Goal: Task Accomplishment & Management: Manage account settings

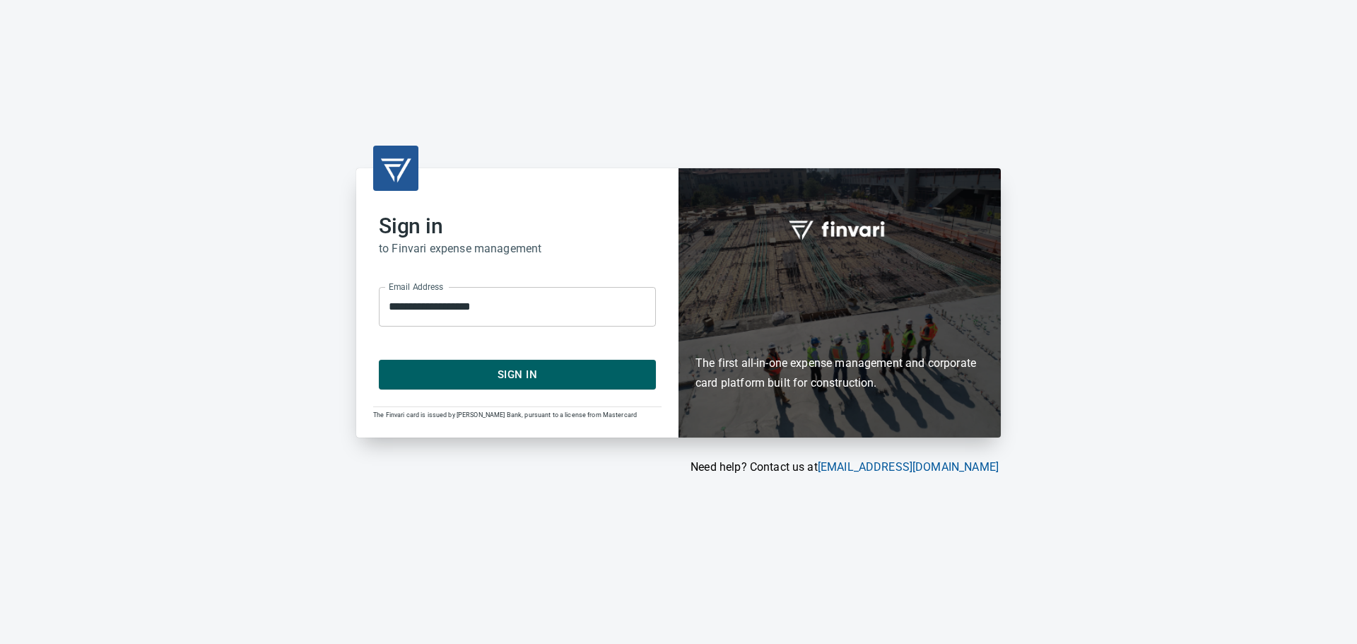
click at [529, 382] on span "Sign In" at bounding box center [517, 374] width 246 height 18
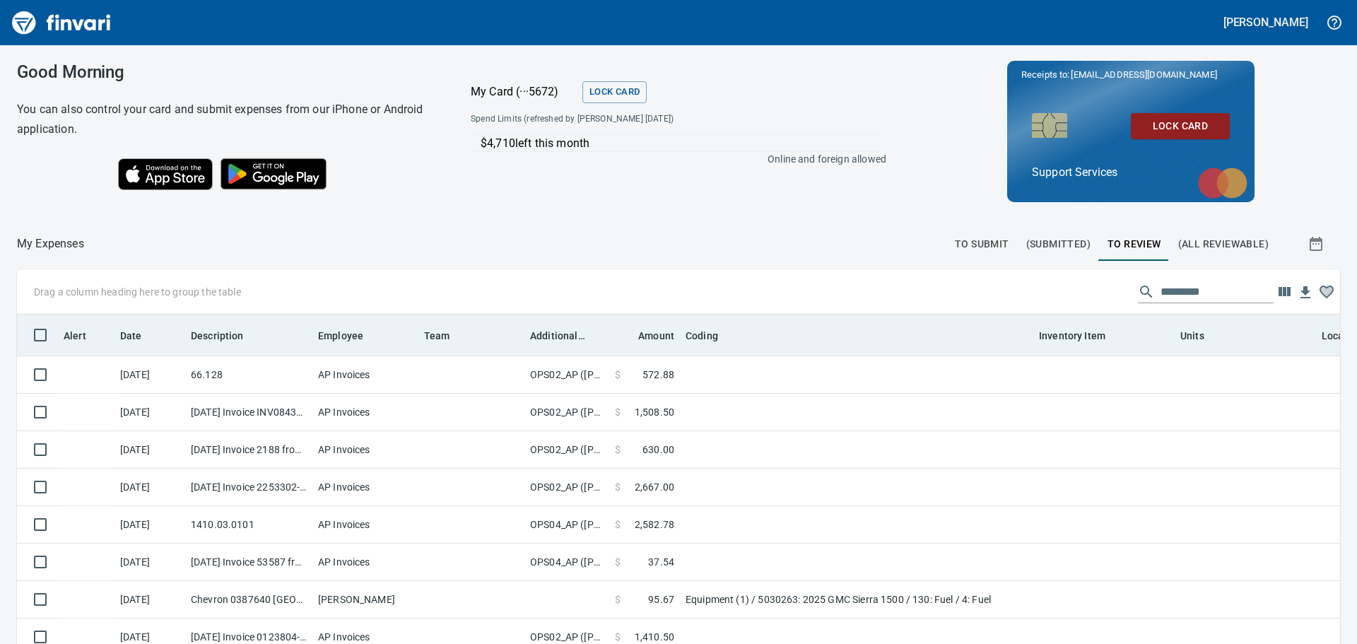
click at [567, 324] on th "Additional Reviewer" at bounding box center [566, 334] width 85 height 41
click at [565, 331] on span "Additional Reviewer" at bounding box center [557, 335] width 55 height 17
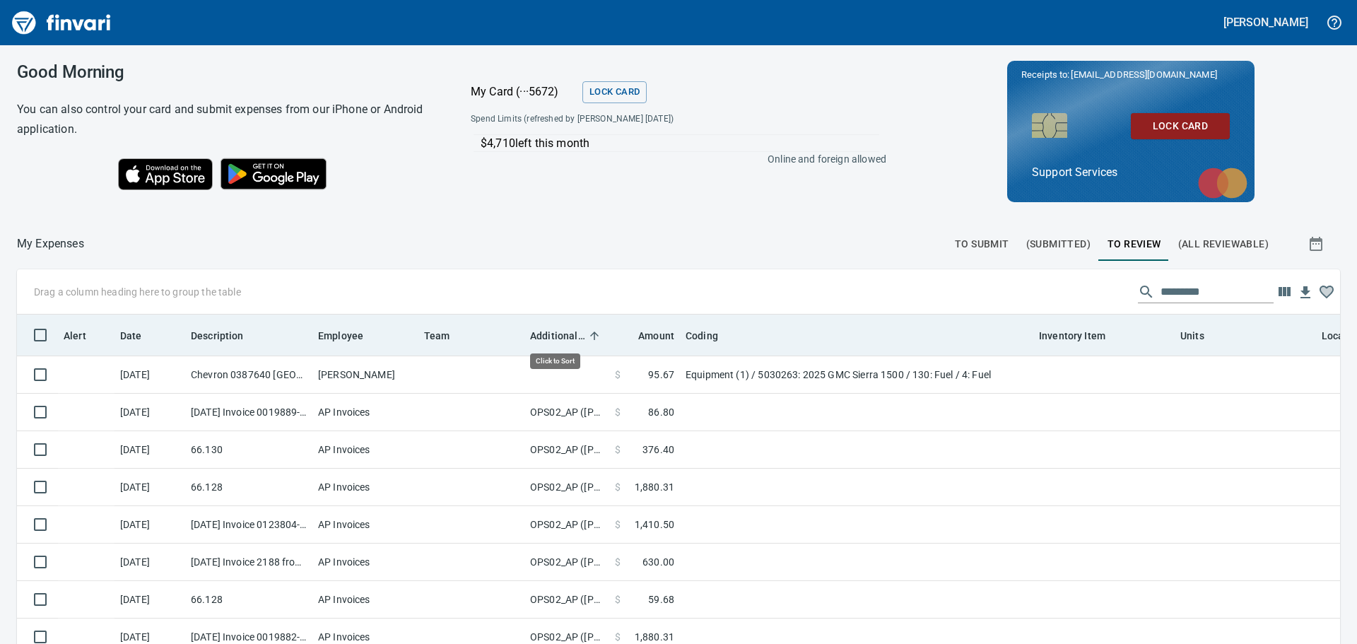
click at [565, 331] on span "Additional Reviewer" at bounding box center [557, 335] width 55 height 17
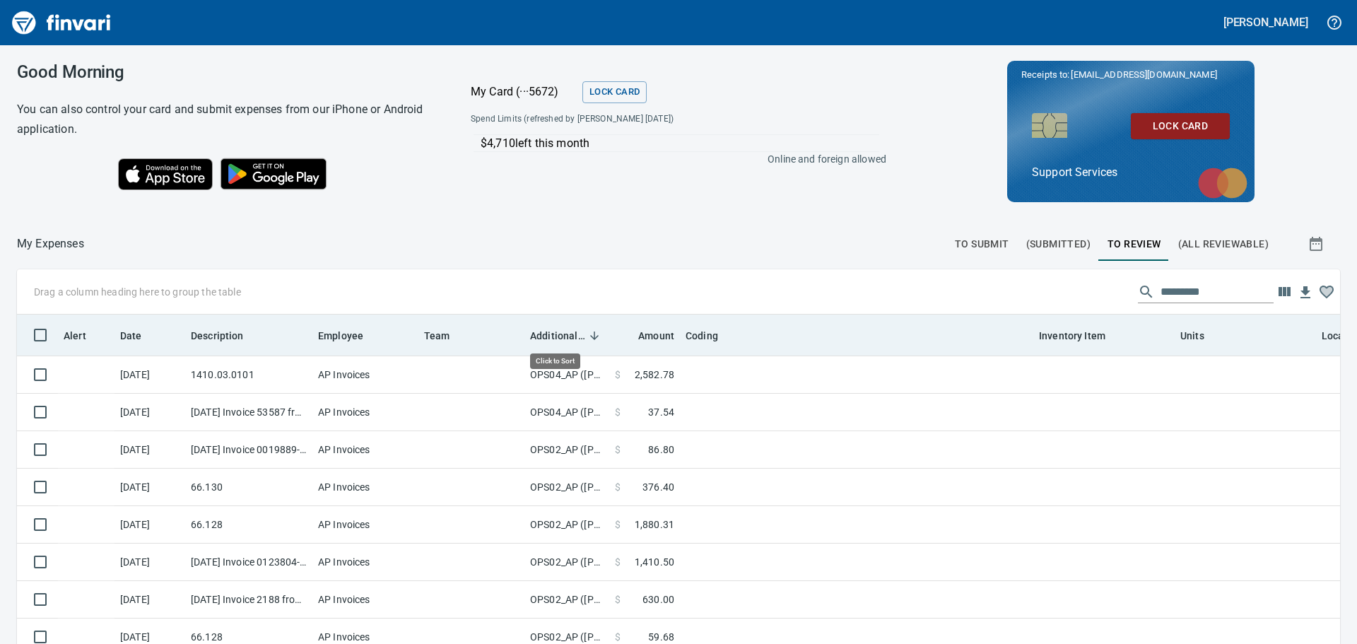
click at [565, 331] on span "Additional Reviewer" at bounding box center [557, 335] width 55 height 17
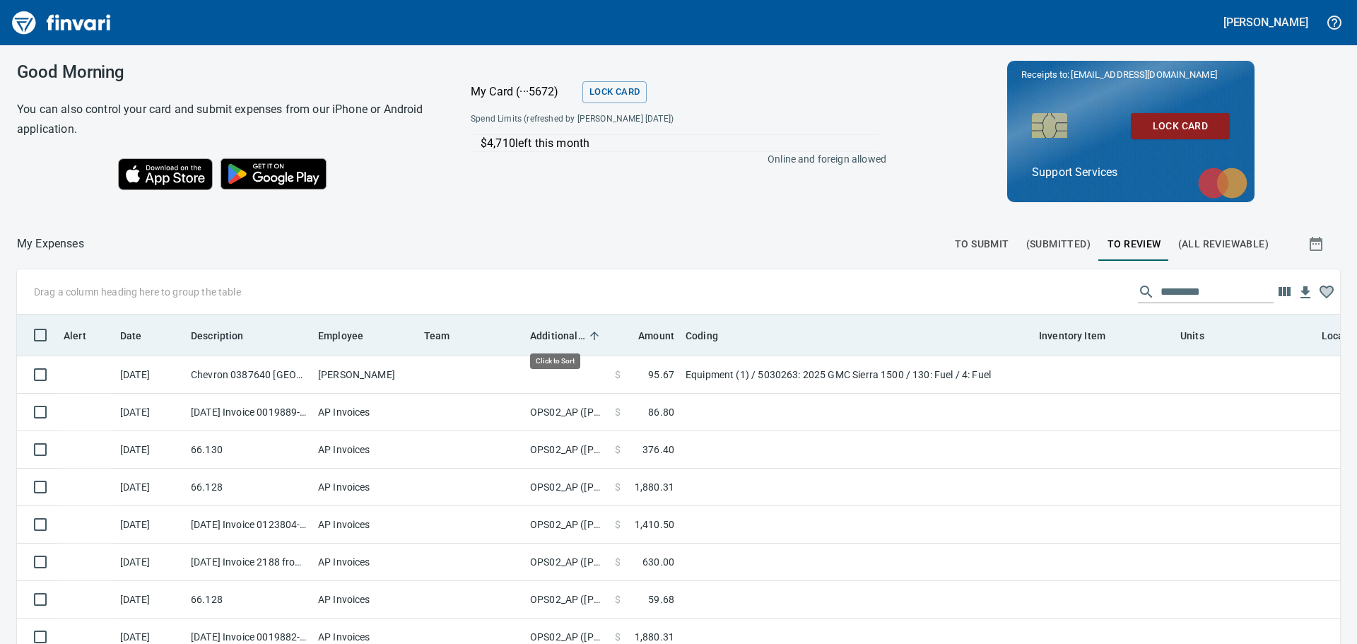
click at [565, 331] on span "Additional Reviewer" at bounding box center [557, 335] width 55 height 17
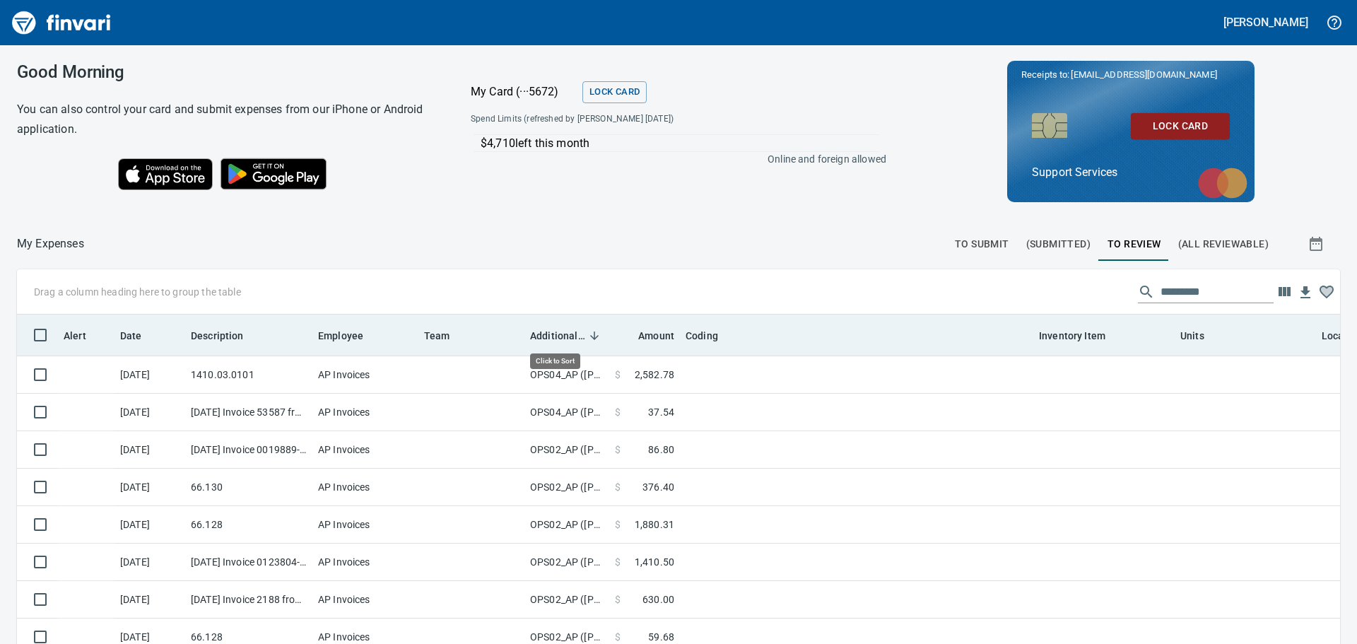
click at [556, 335] on span "Additional Reviewer" at bounding box center [557, 335] width 55 height 17
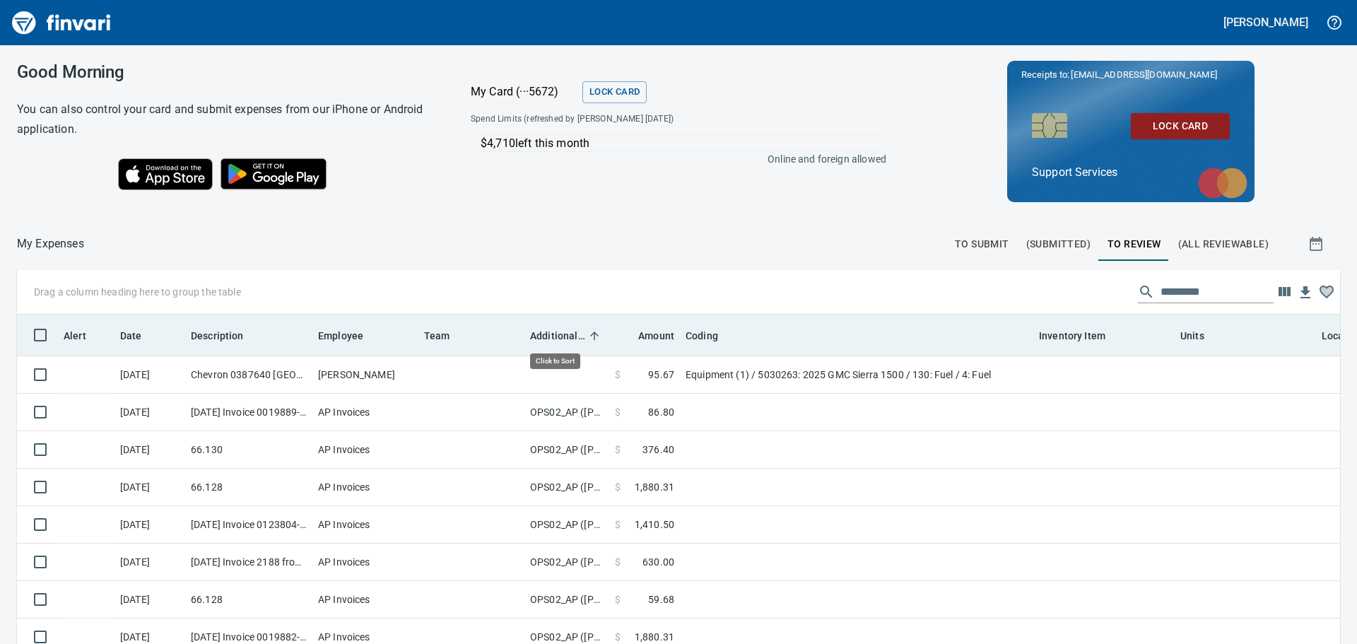
click at [556, 335] on span "Additional Reviewer" at bounding box center [557, 335] width 55 height 17
